Goal: Task Accomplishment & Management: Manage account settings

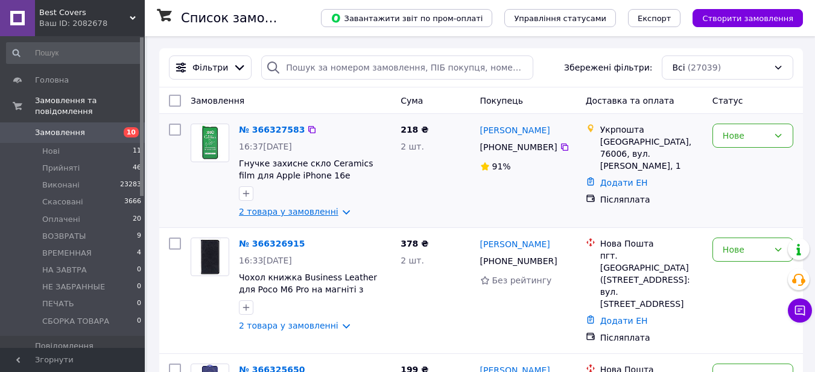
click at [277, 213] on link "2 товара у замовленні" at bounding box center [289, 212] width 100 height 10
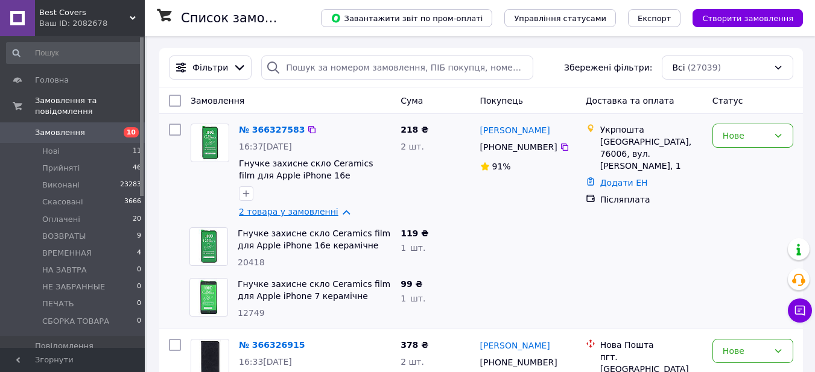
click at [277, 212] on link "2 товара у замовленні" at bounding box center [289, 212] width 100 height 10
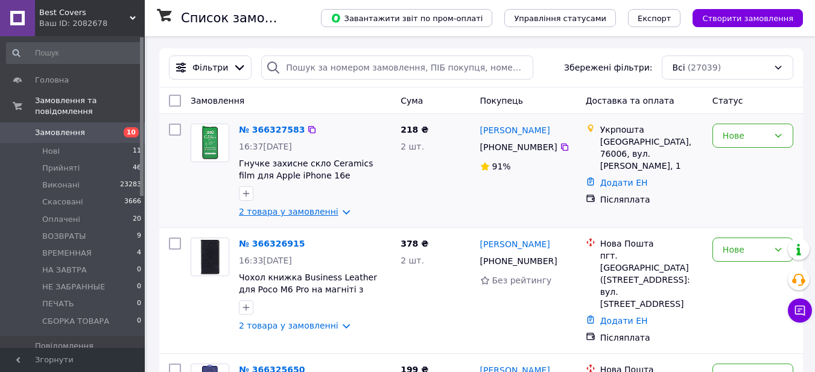
click at [284, 208] on link "2 товара у замовленні" at bounding box center [289, 212] width 100 height 10
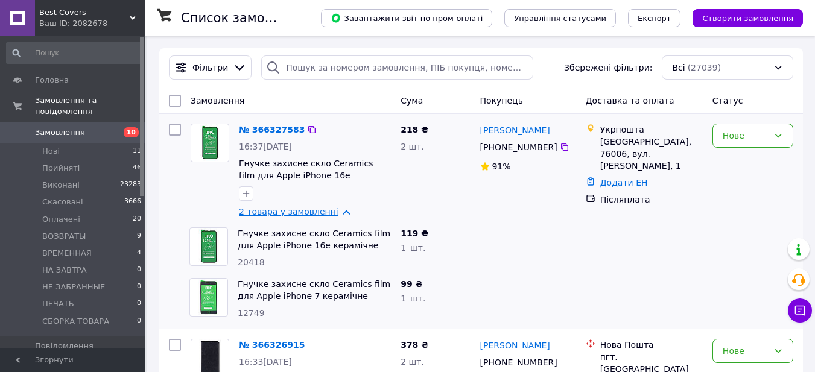
click at [284, 208] on link "2 товара у замовленні" at bounding box center [289, 212] width 100 height 10
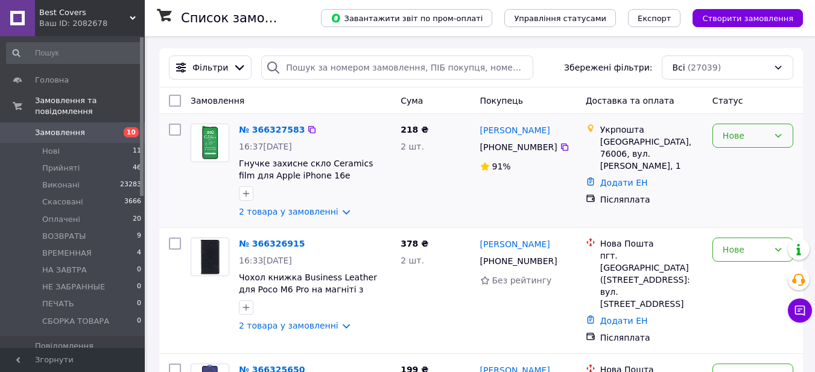
click at [742, 135] on div "Нове" at bounding box center [746, 135] width 46 height 13
click at [742, 161] on li "Прийнято" at bounding box center [753, 163] width 80 height 22
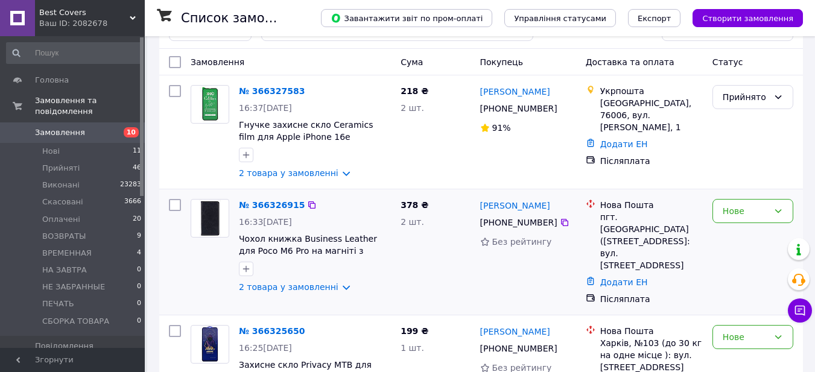
scroll to position [60, 0]
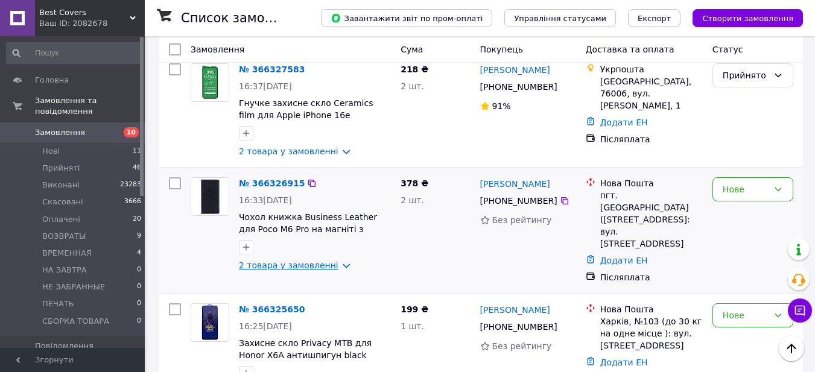
click at [319, 264] on link "2 товара у замовленні" at bounding box center [289, 266] width 100 height 10
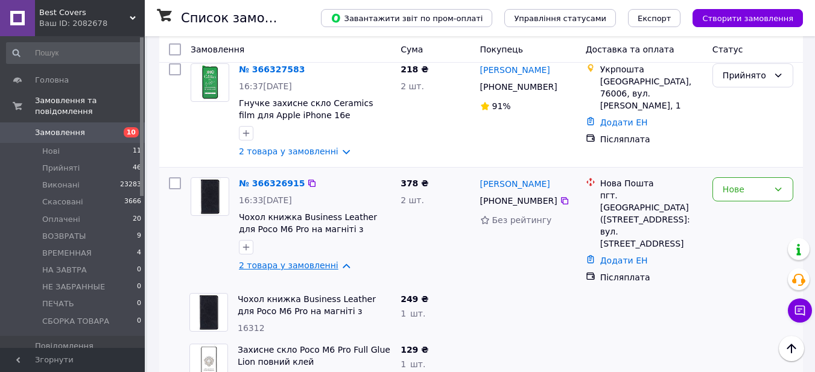
scroll to position [121, 0]
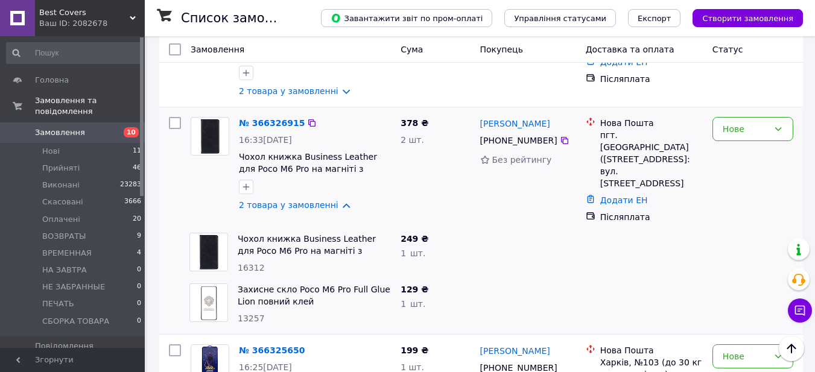
click at [313, 199] on div "№ 366326915 16:33[DATE] Чохол книжка Business Leather для Poco M6 Pro на магніт…" at bounding box center [315, 164] width 162 height 104
click at [311, 209] on link "2 товара у замовленні" at bounding box center [289, 205] width 100 height 10
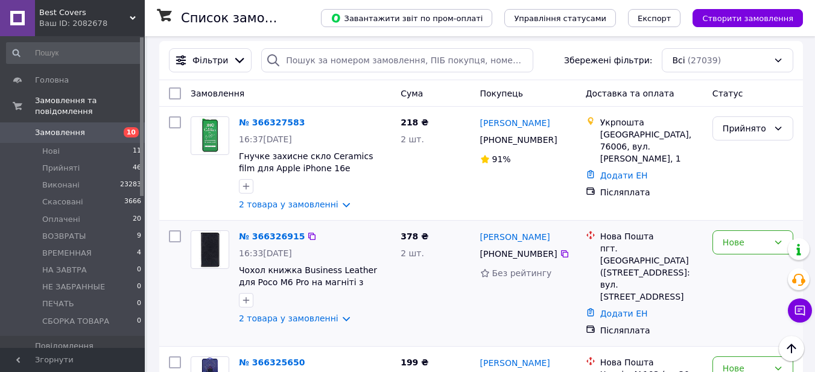
scroll to position [0, 0]
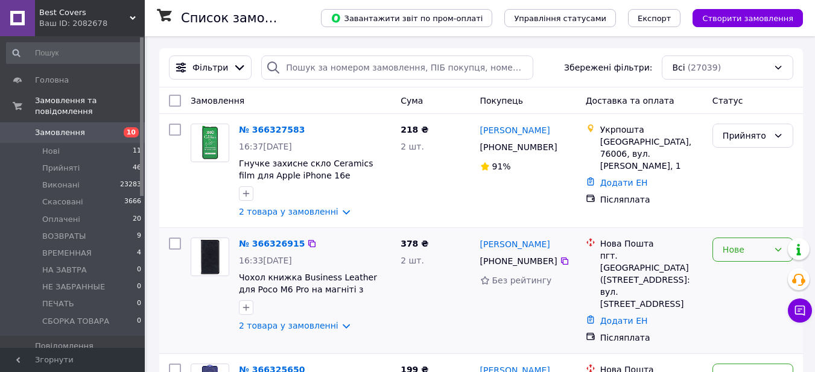
click at [742, 246] on div "Нове" at bounding box center [746, 249] width 46 height 13
click at [748, 269] on li "Прийнято" at bounding box center [753, 277] width 80 height 22
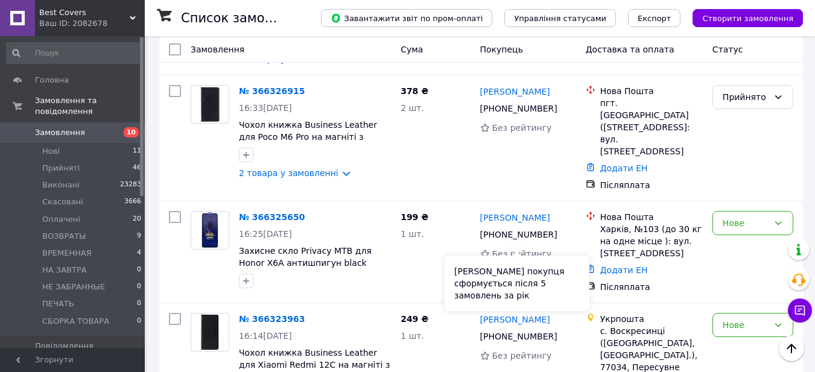
scroll to position [181, 0]
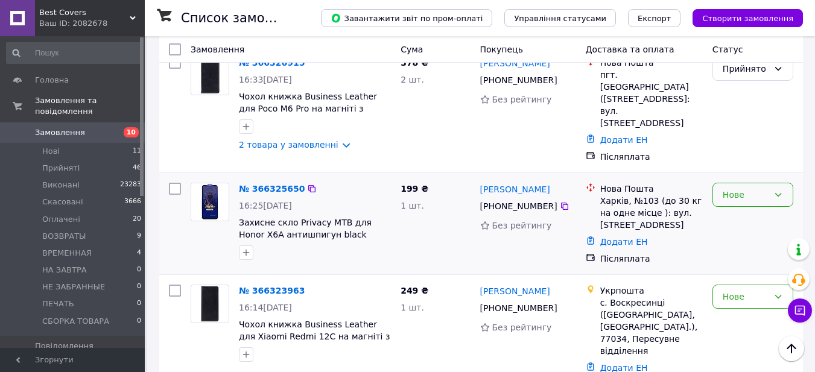
click at [726, 188] on div "Нове" at bounding box center [746, 194] width 46 height 13
click at [733, 211] on li "Прийнято" at bounding box center [753, 210] width 80 height 22
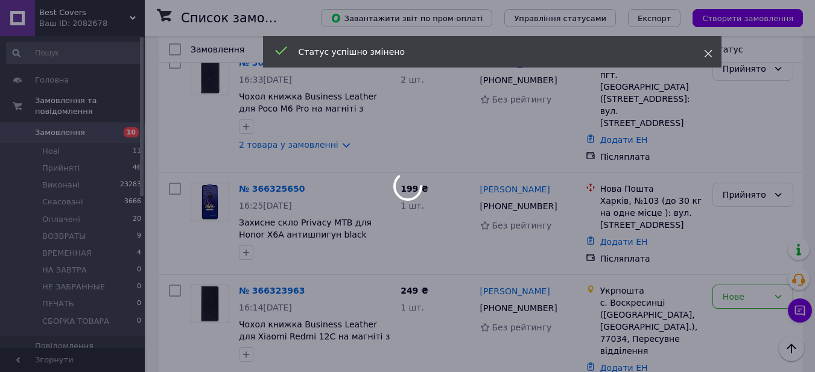
click at [709, 54] on use at bounding box center [708, 54] width 8 height 8
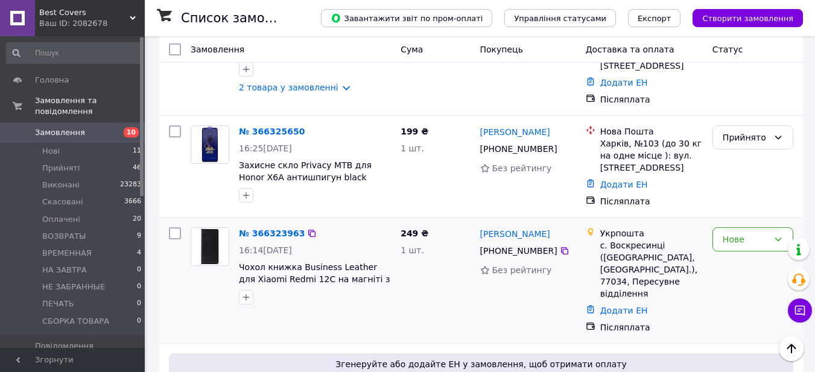
scroll to position [241, 0]
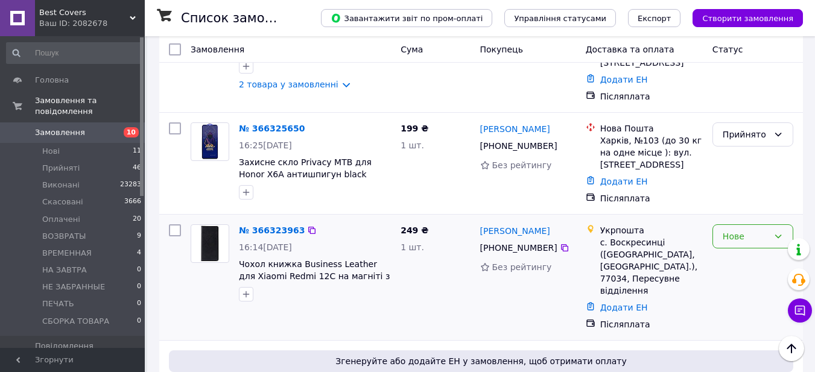
click at [727, 225] on div "Нове" at bounding box center [753, 237] width 81 height 24
click at [734, 249] on li "Прийнято" at bounding box center [753, 252] width 80 height 22
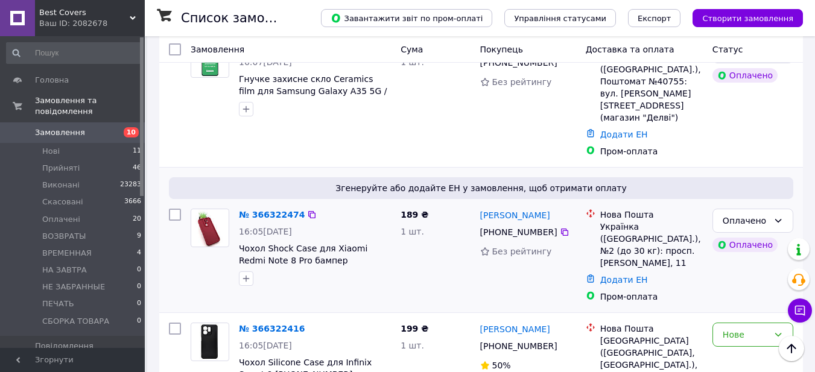
scroll to position [664, 0]
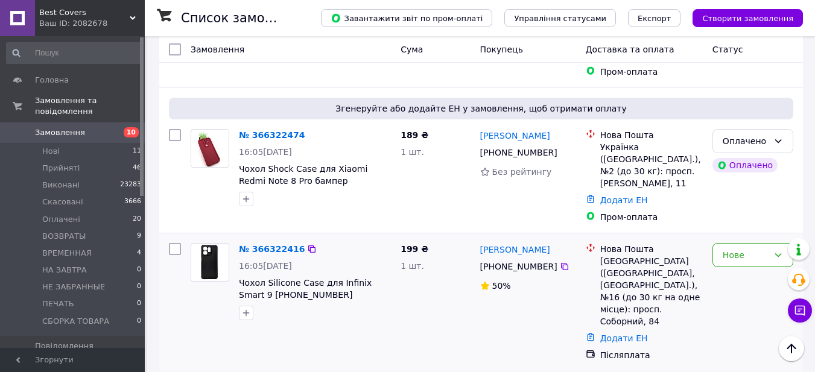
click at [736, 238] on div "Нове" at bounding box center [753, 302] width 91 height 128
click at [739, 249] on div "Нове" at bounding box center [746, 255] width 46 height 13
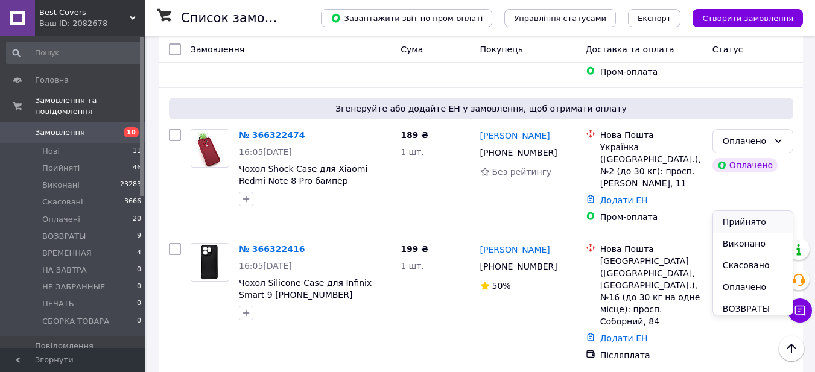
click at [741, 215] on li "Прийнято" at bounding box center [753, 222] width 80 height 22
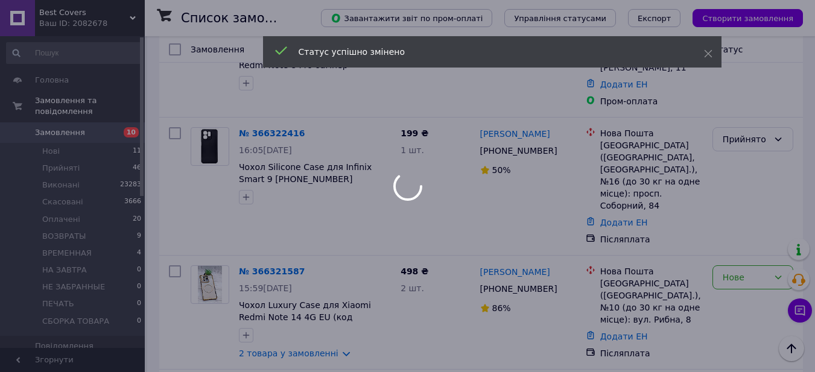
scroll to position [785, 0]
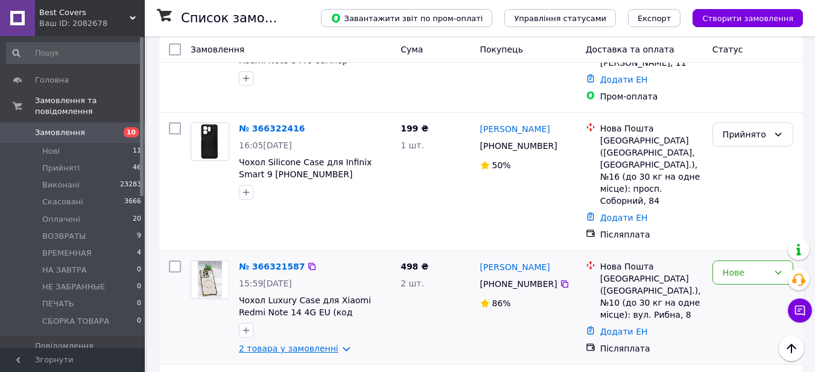
click at [334, 344] on link "2 товара у замовленні" at bounding box center [289, 349] width 100 height 10
click at [335, 344] on link "2 товара у замовленні" at bounding box center [289, 349] width 100 height 10
click at [748, 266] on div "Нове" at bounding box center [746, 272] width 46 height 13
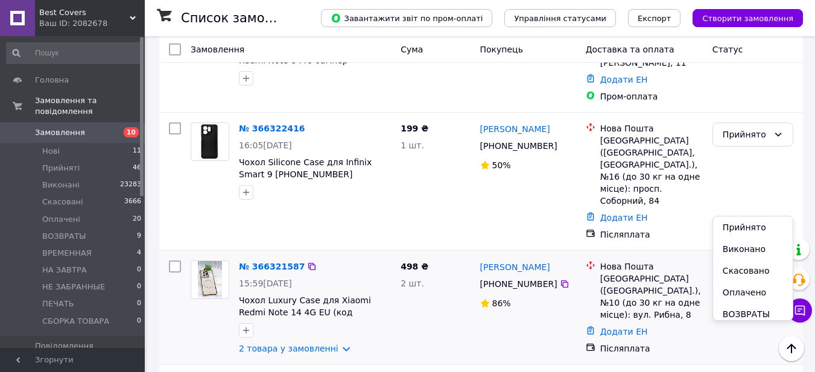
click at [747, 226] on li "Прийнято" at bounding box center [753, 228] width 80 height 22
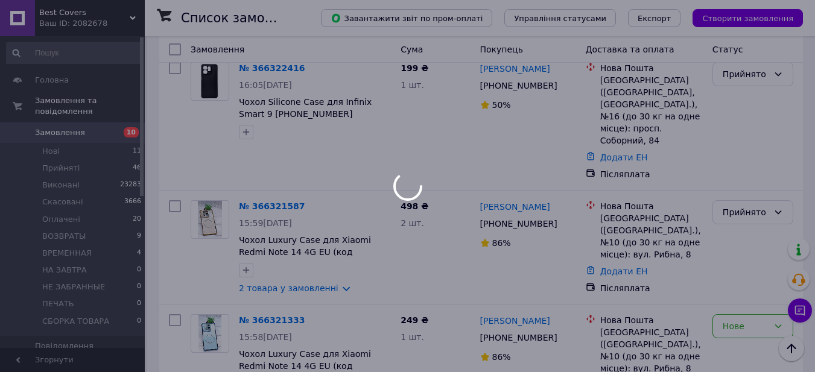
scroll to position [905, 0]
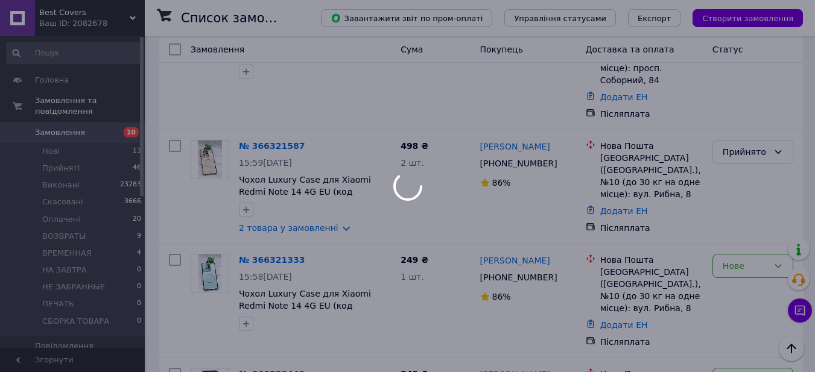
click at [742, 196] on div at bounding box center [407, 186] width 815 height 372
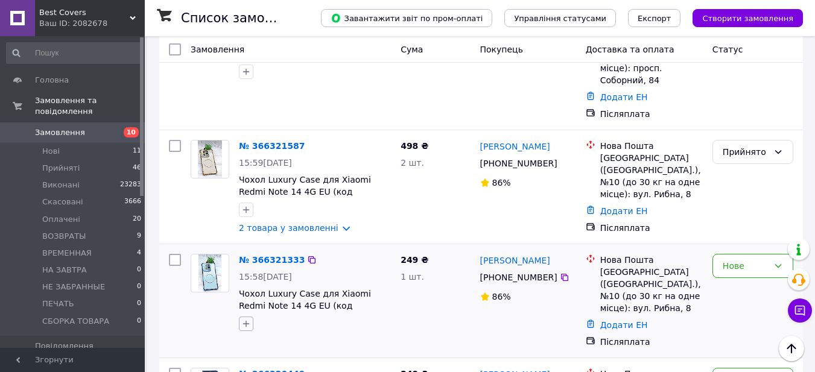
click at [247, 319] on icon "button" at bounding box center [246, 324] width 10 height 10
type input "ду"
checkbox input "true"
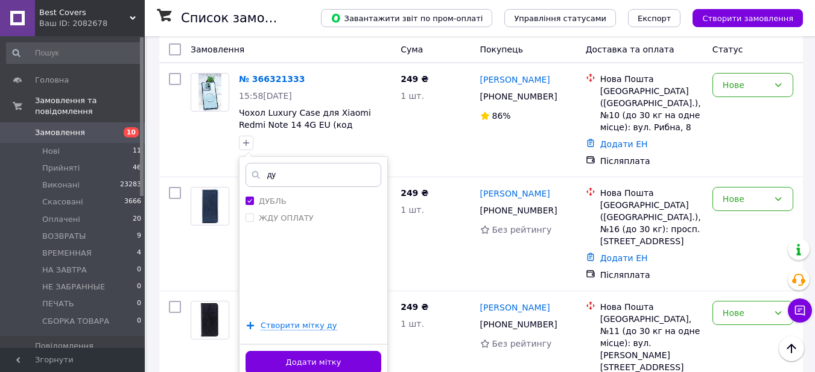
click at [338, 351] on button "Додати мітку" at bounding box center [314, 363] width 136 height 24
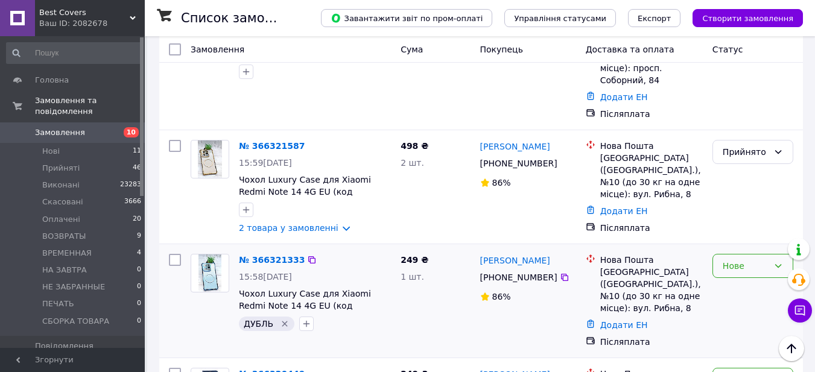
click at [733, 260] on div "Нове" at bounding box center [746, 266] width 46 height 13
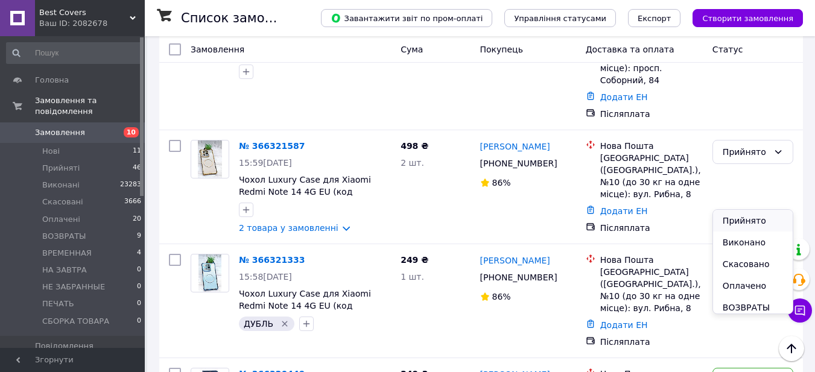
click at [736, 220] on li "Прийнято" at bounding box center [753, 221] width 80 height 22
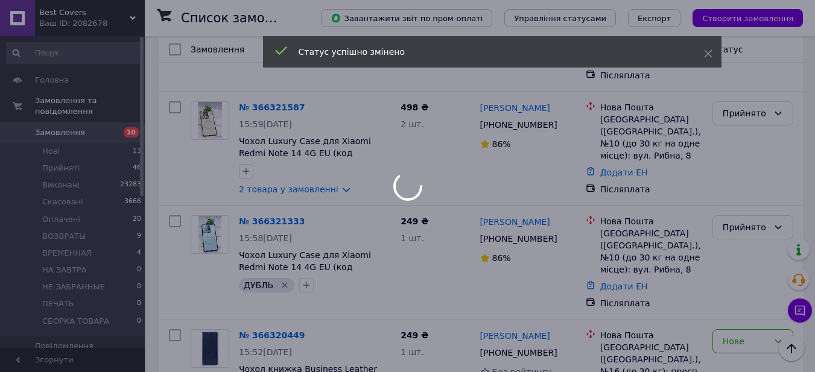
scroll to position [966, 0]
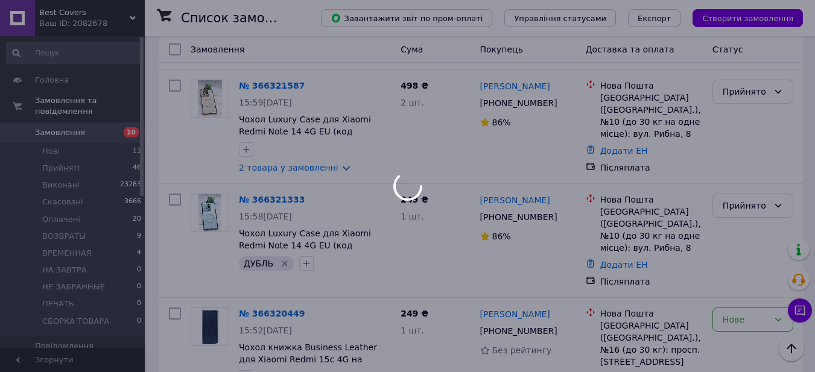
click at [734, 240] on div at bounding box center [407, 186] width 815 height 372
click at [731, 240] on div at bounding box center [407, 186] width 815 height 372
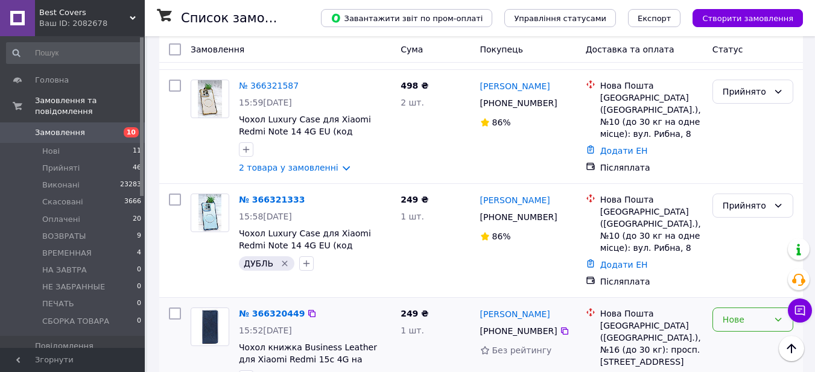
click at [727, 313] on div "Нове" at bounding box center [746, 319] width 46 height 13
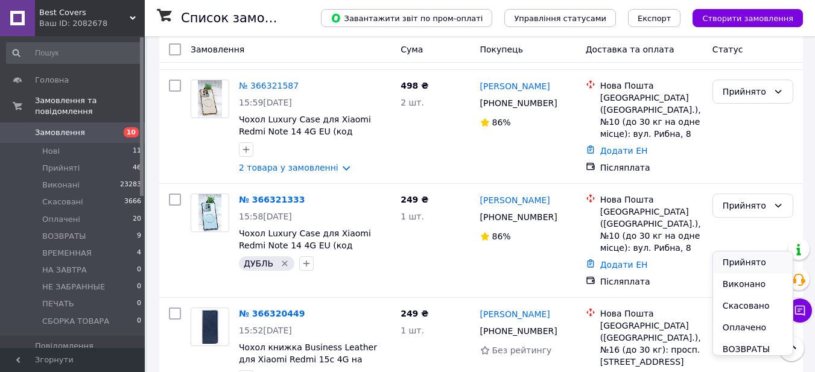
click at [734, 267] on li "Прийнято" at bounding box center [753, 263] width 80 height 22
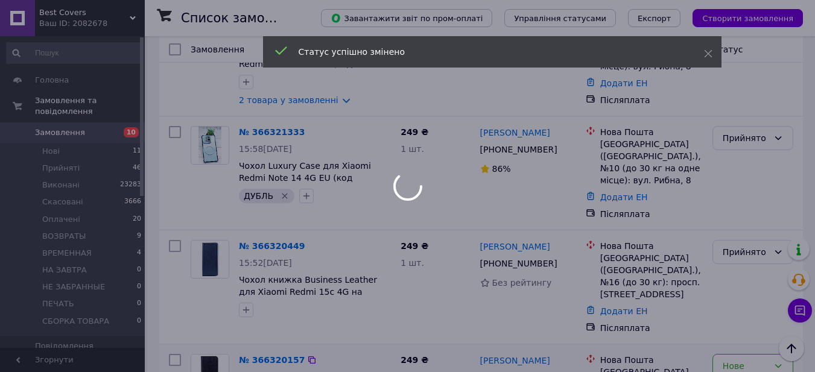
scroll to position [1086, 0]
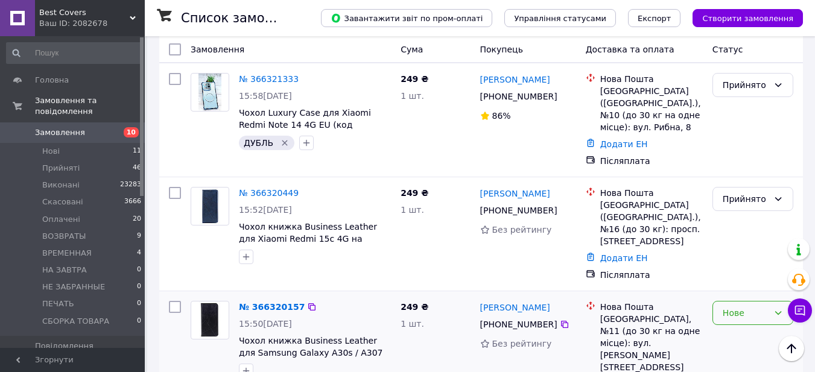
click at [729, 307] on div "Нове" at bounding box center [746, 313] width 46 height 13
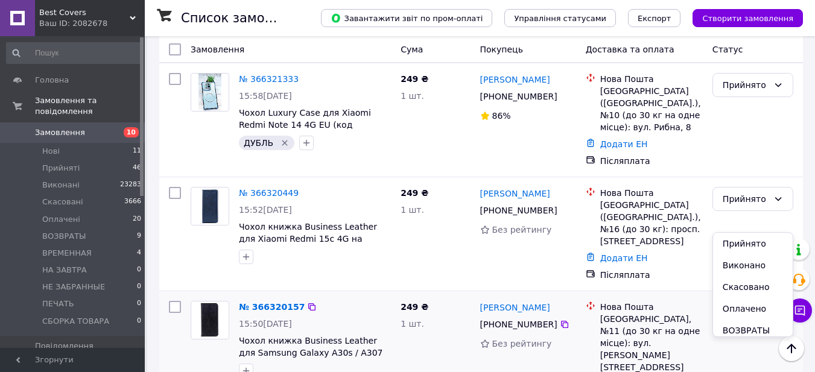
click at [729, 243] on li "Прийнято" at bounding box center [753, 244] width 80 height 22
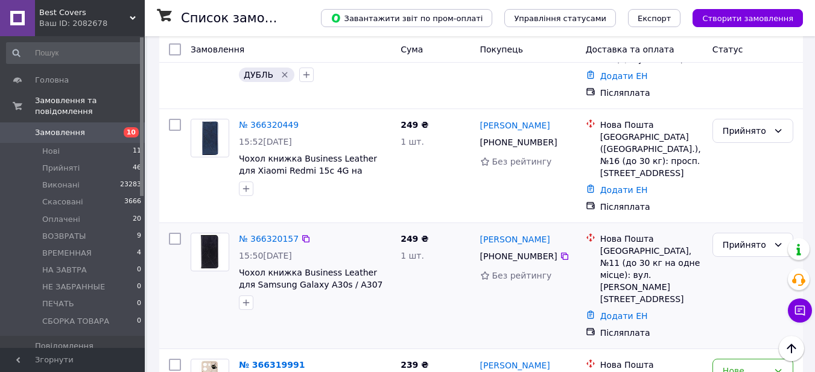
scroll to position [1147, 0]
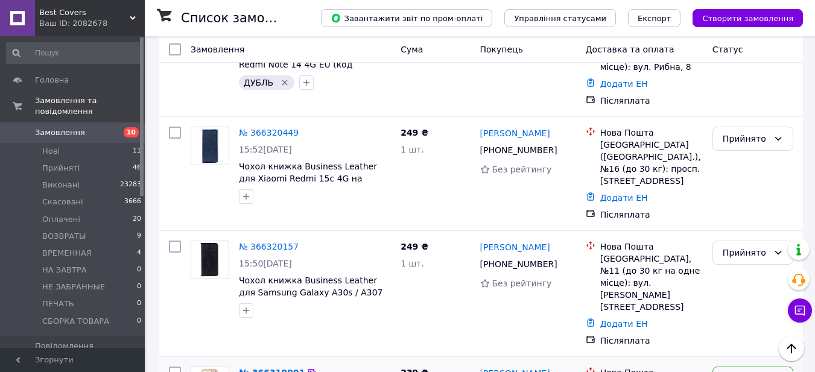
click at [732, 372] on div "Нове" at bounding box center [746, 378] width 46 height 13
click at [738, 156] on li "Прийнято" at bounding box center [753, 152] width 80 height 22
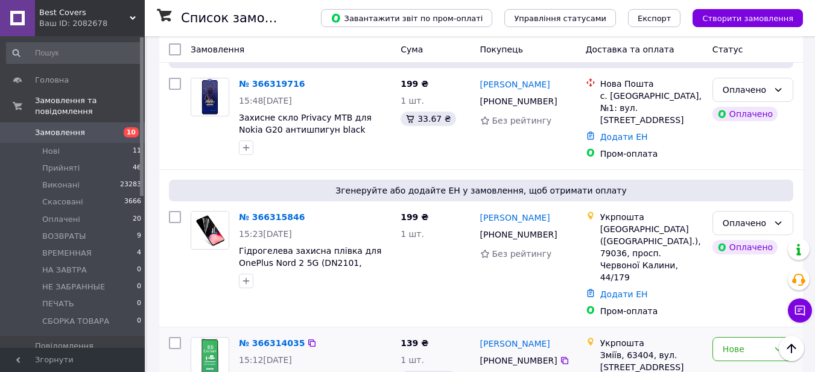
scroll to position [1630, 0]
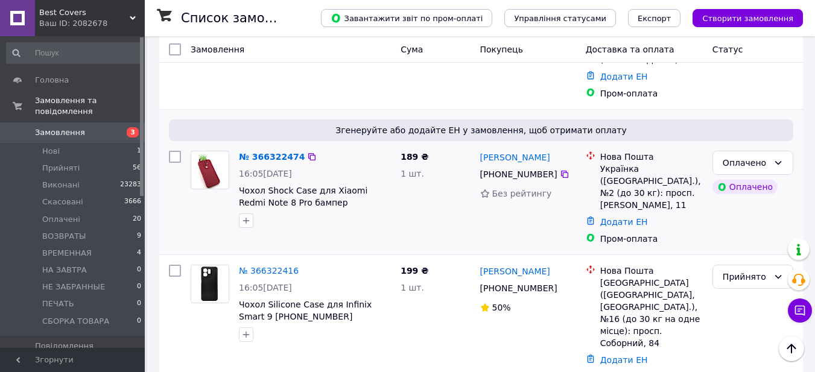
scroll to position [724, 0]
